Goal: Communication & Community: Answer question/provide support

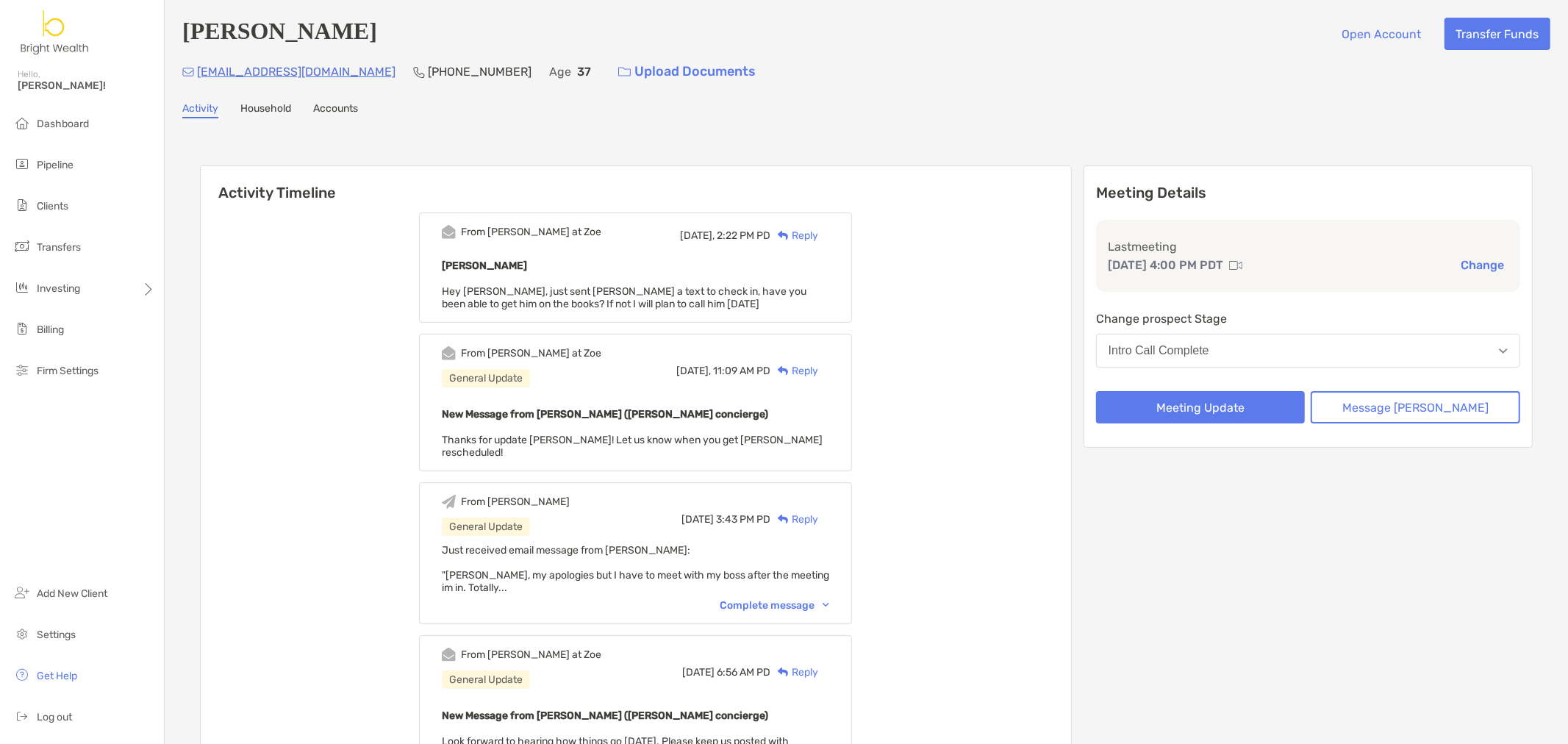
click at [818, 228] on div "Reply" at bounding box center [794, 236] width 47 height 16
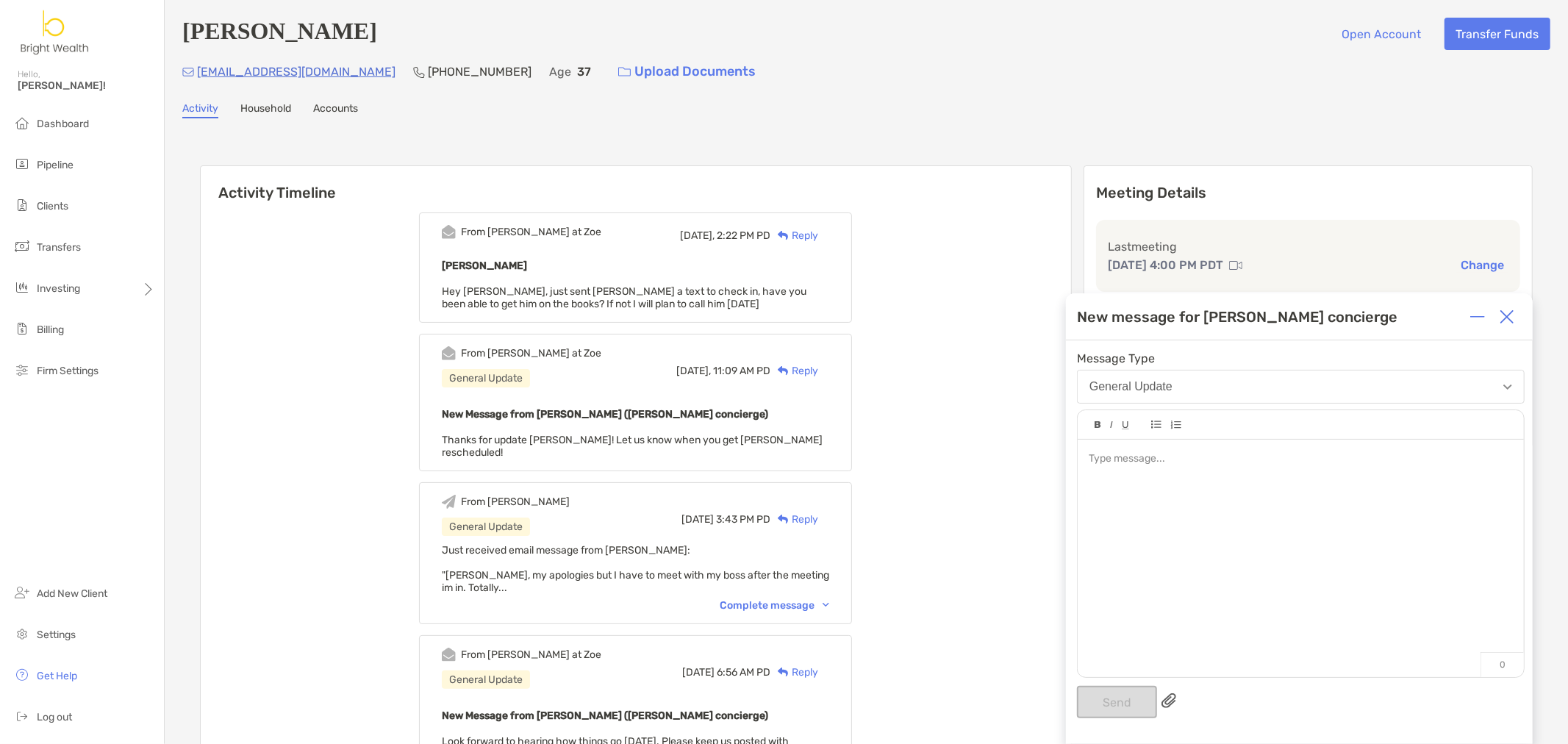
click at [1183, 499] on div at bounding box center [1301, 552] width 447 height 223
click at [1103, 705] on button "Send" at bounding box center [1117, 702] width 80 height 33
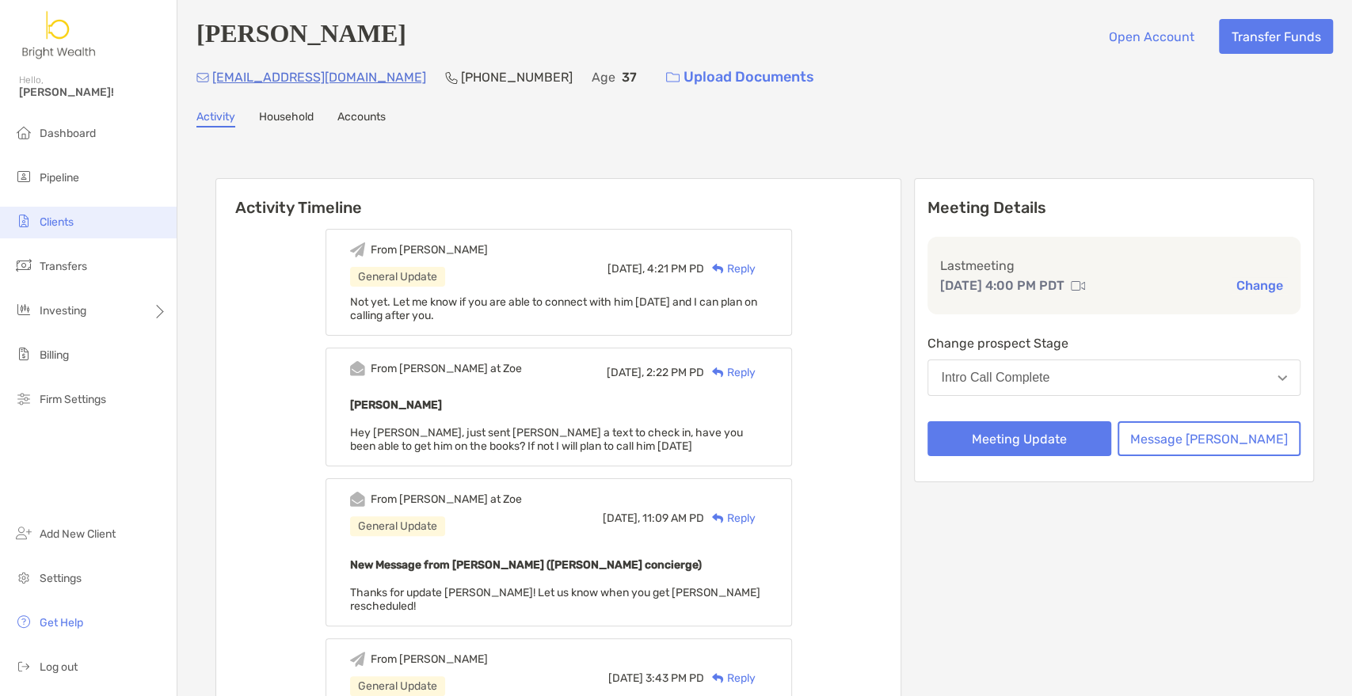
click at [70, 225] on span "Clients" at bounding box center [57, 221] width 34 height 13
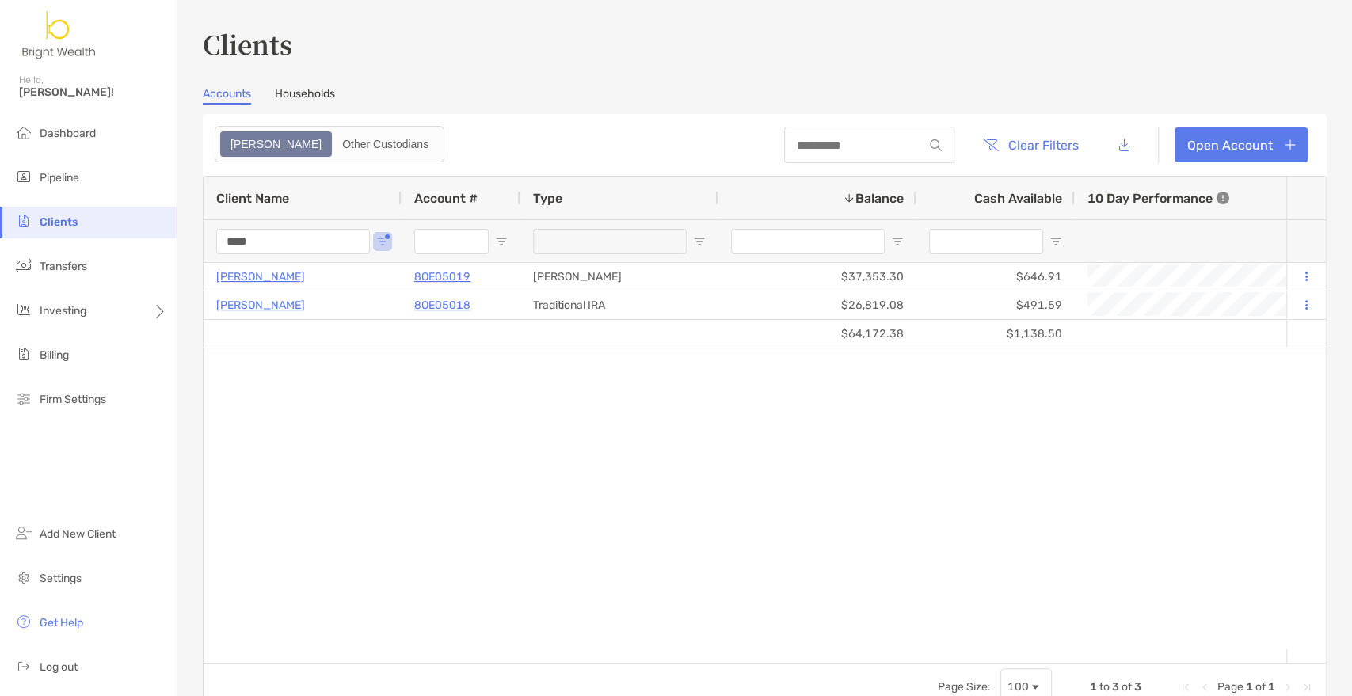
drag, startPoint x: 298, startPoint y: 246, endPoint x: 230, endPoint y: 243, distance: 68.2
click at [238, 246] on input "****" at bounding box center [293, 241] width 154 height 25
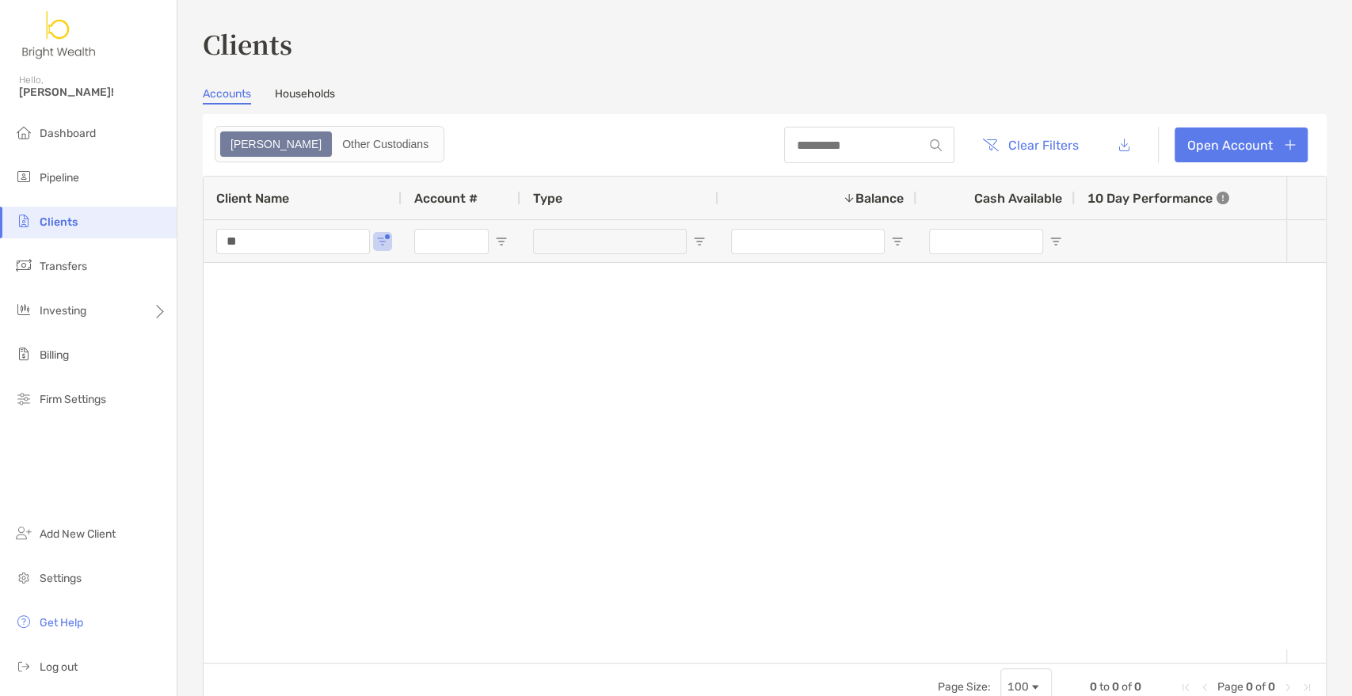
type input "*"
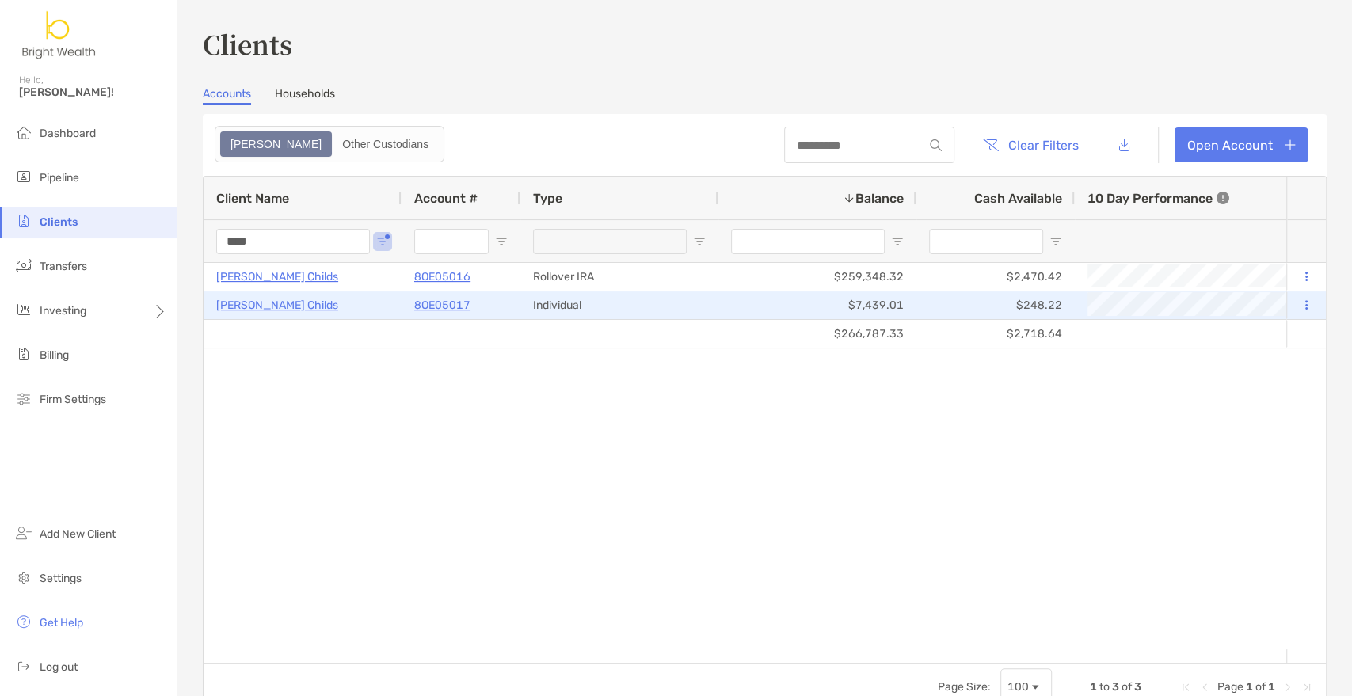
type input "****"
click at [432, 303] on p "8OE05017" at bounding box center [442, 305] width 56 height 20
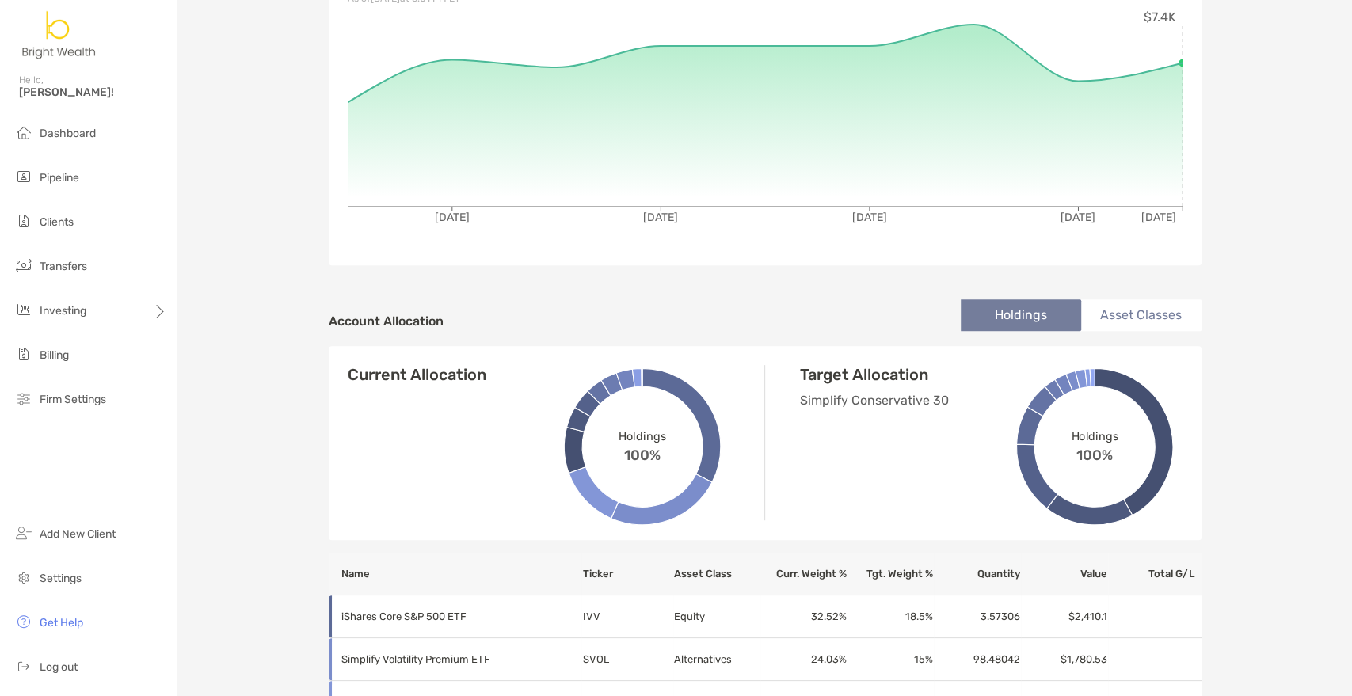
scroll to position [88, 0]
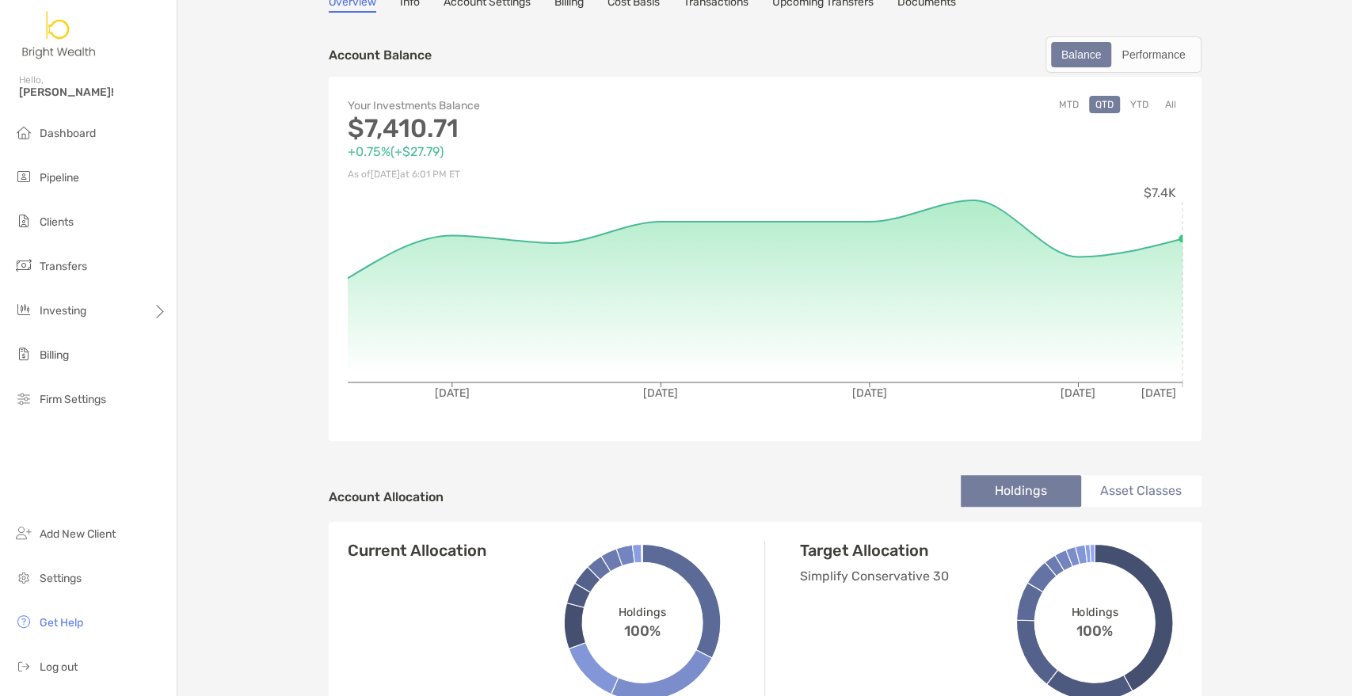
click at [1125, 109] on button "YTD" at bounding box center [1139, 104] width 31 height 17
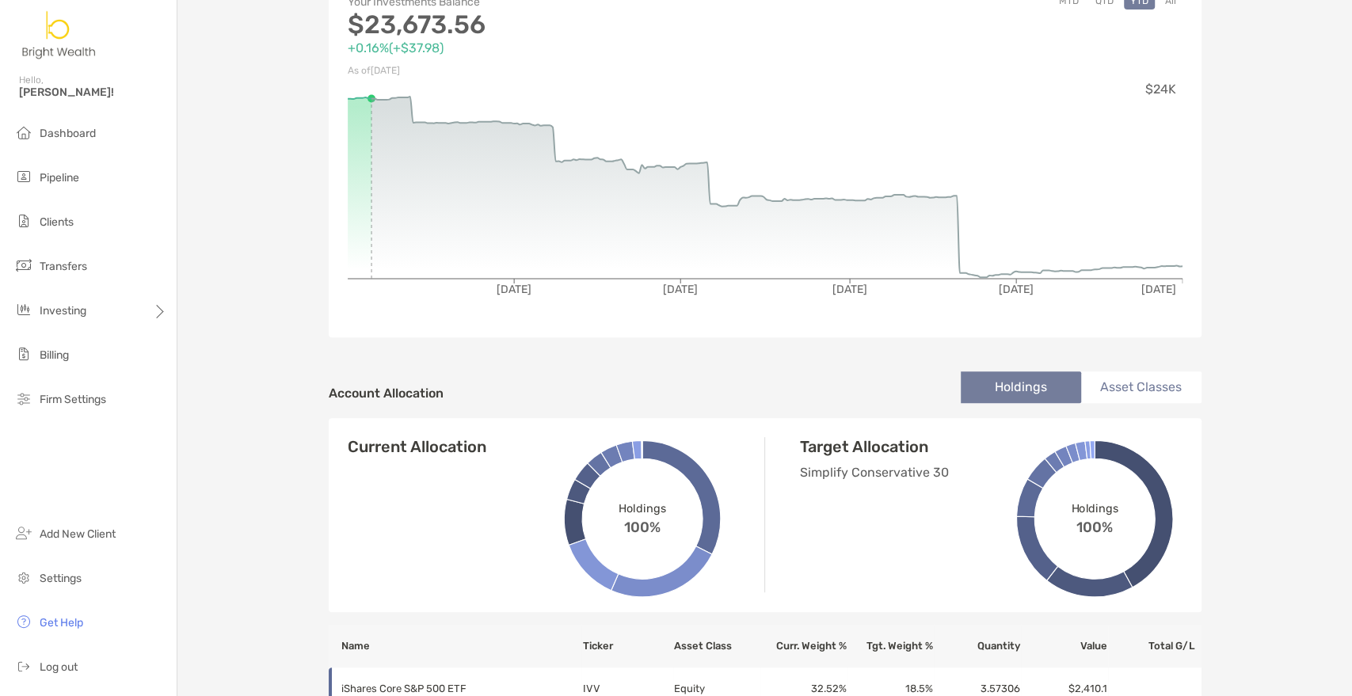
scroll to position [440, 0]
